Goal: Information Seeking & Learning: Find specific page/section

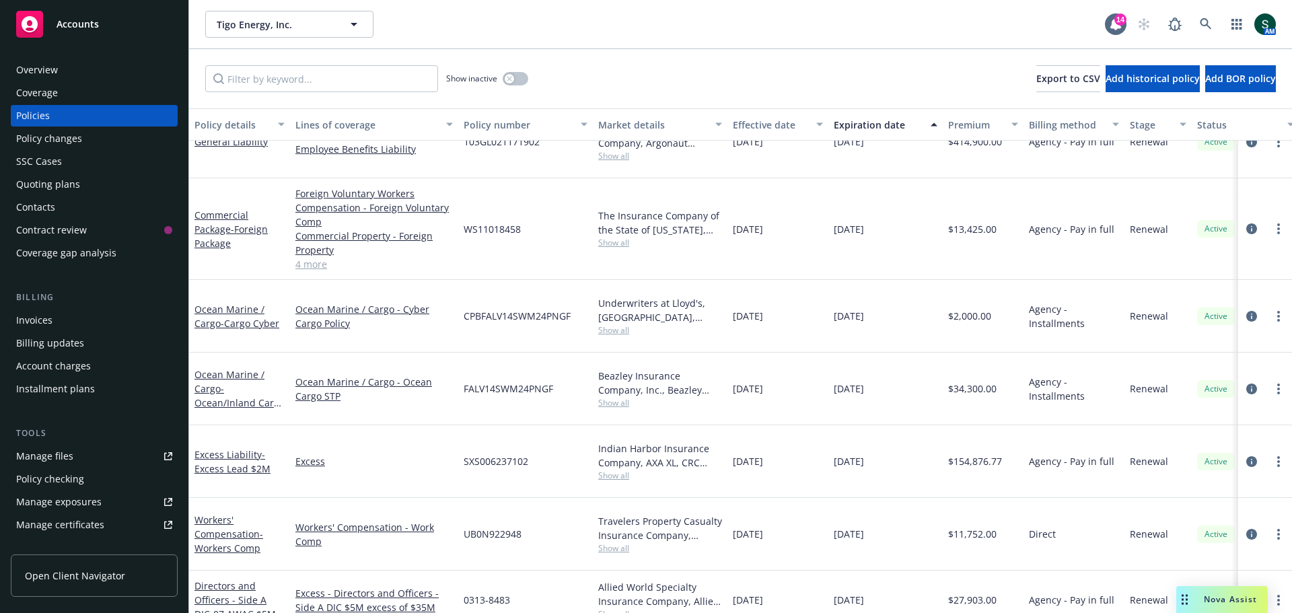
scroll to position [135, 0]
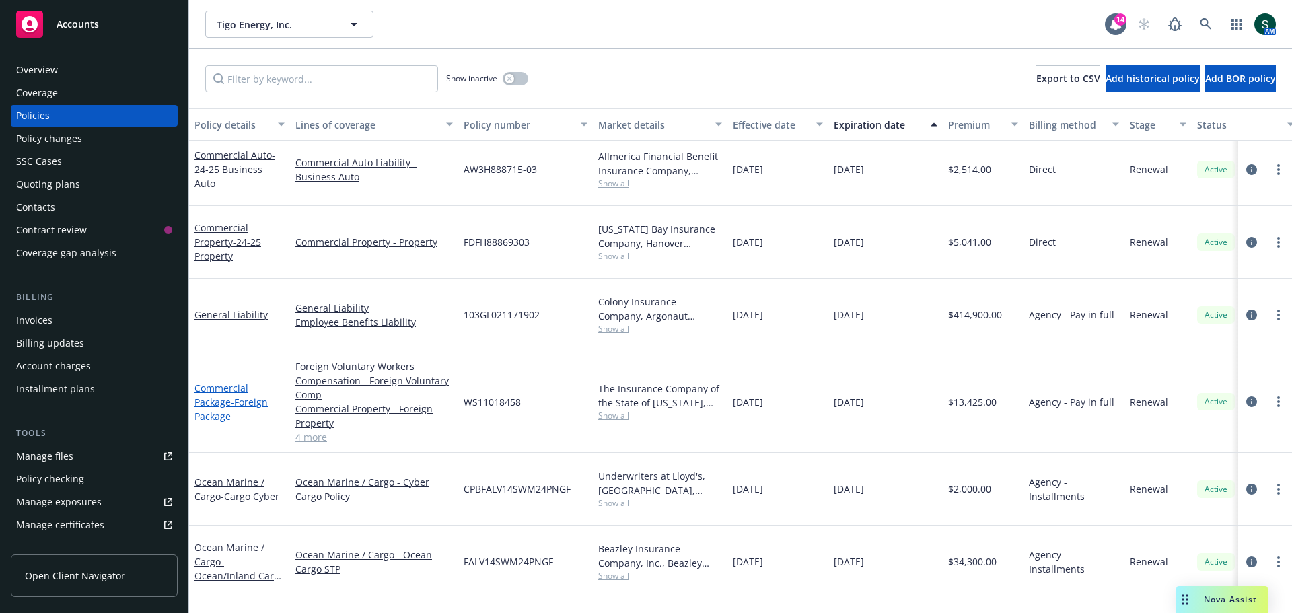
click at [221, 382] on link "Commercial Package - Foreign Package" at bounding box center [230, 402] width 73 height 41
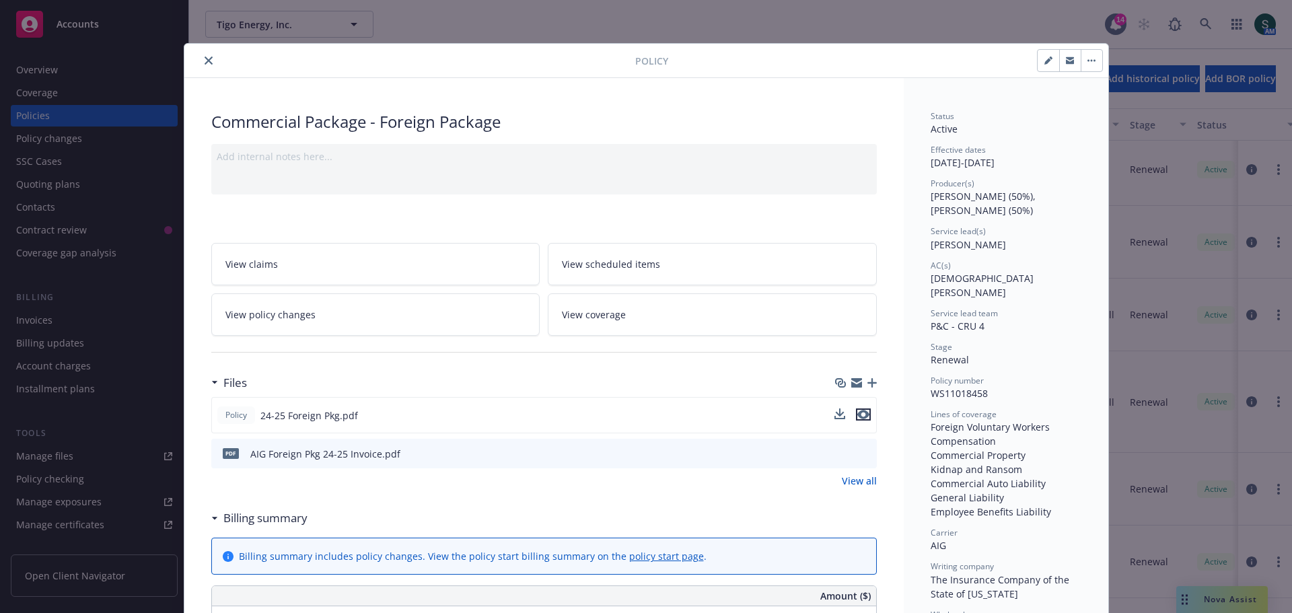
click at [861, 417] on icon "preview file" at bounding box center [863, 414] width 12 height 9
click at [847, 482] on link "View all" at bounding box center [859, 481] width 35 height 14
